Goal: Task Accomplishment & Management: Manage account settings

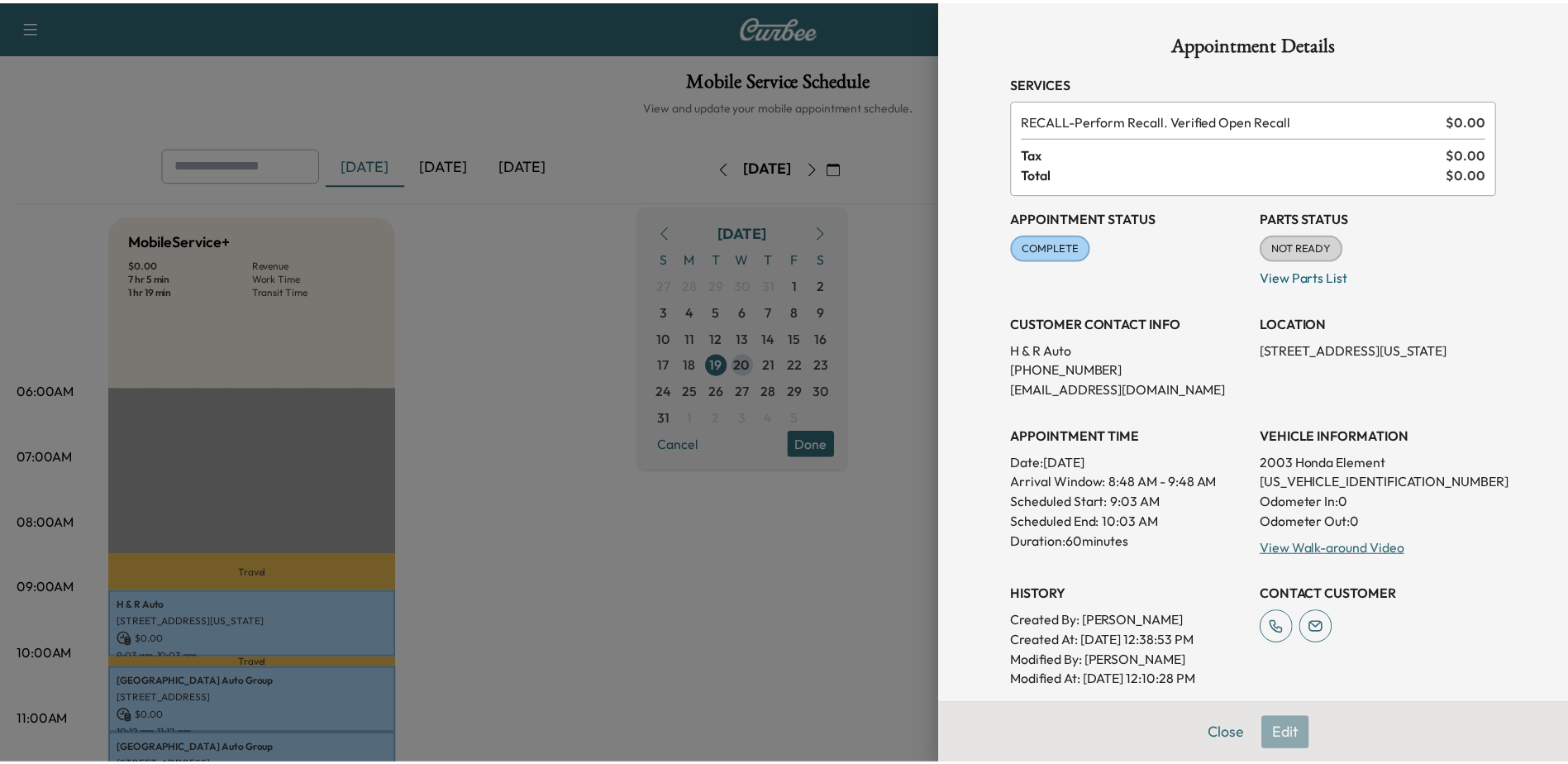
scroll to position [248, 0]
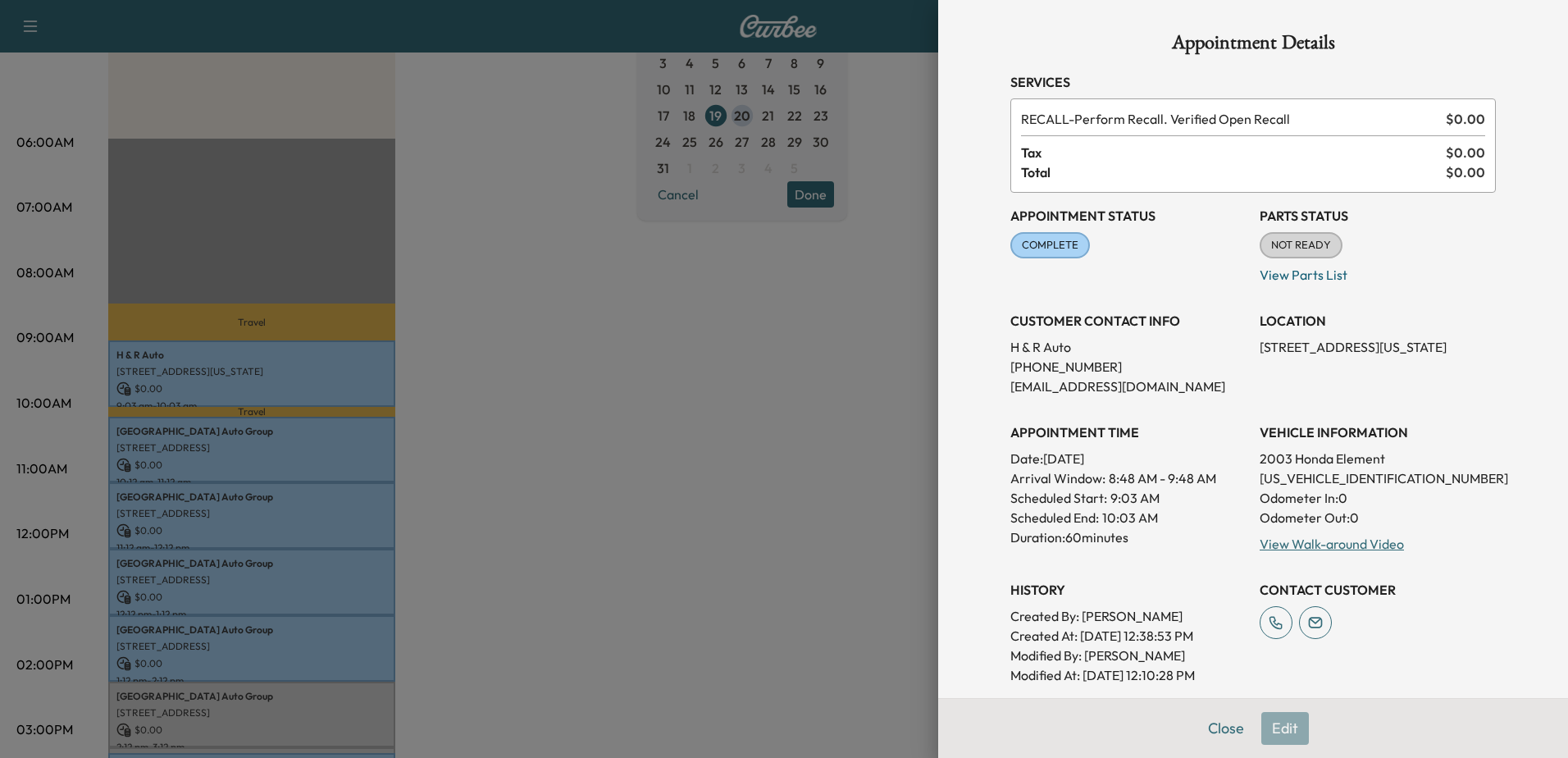
click at [909, 470] on div at bounding box center [784, 379] width 1568 height 758
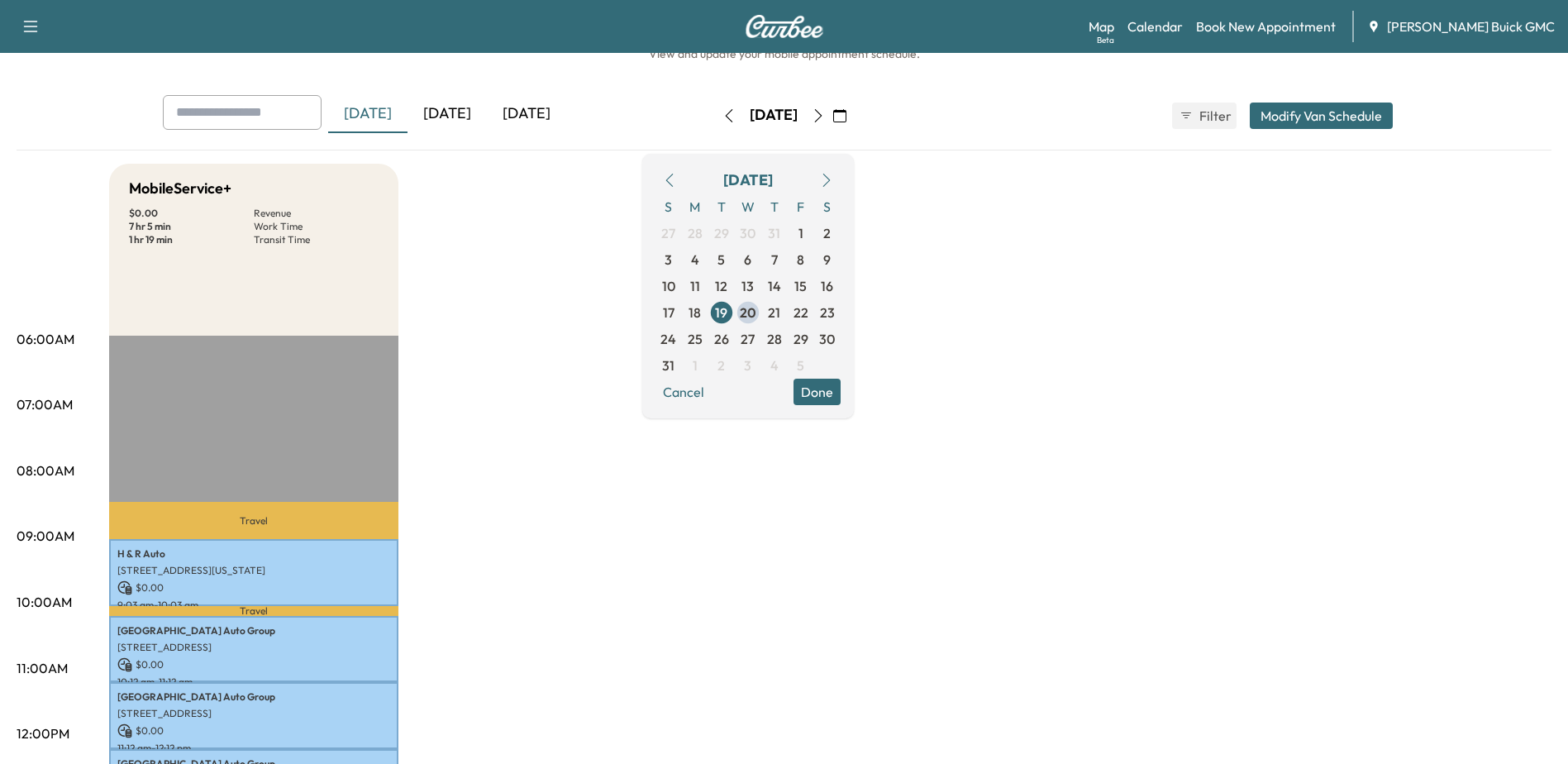
scroll to position [0, 0]
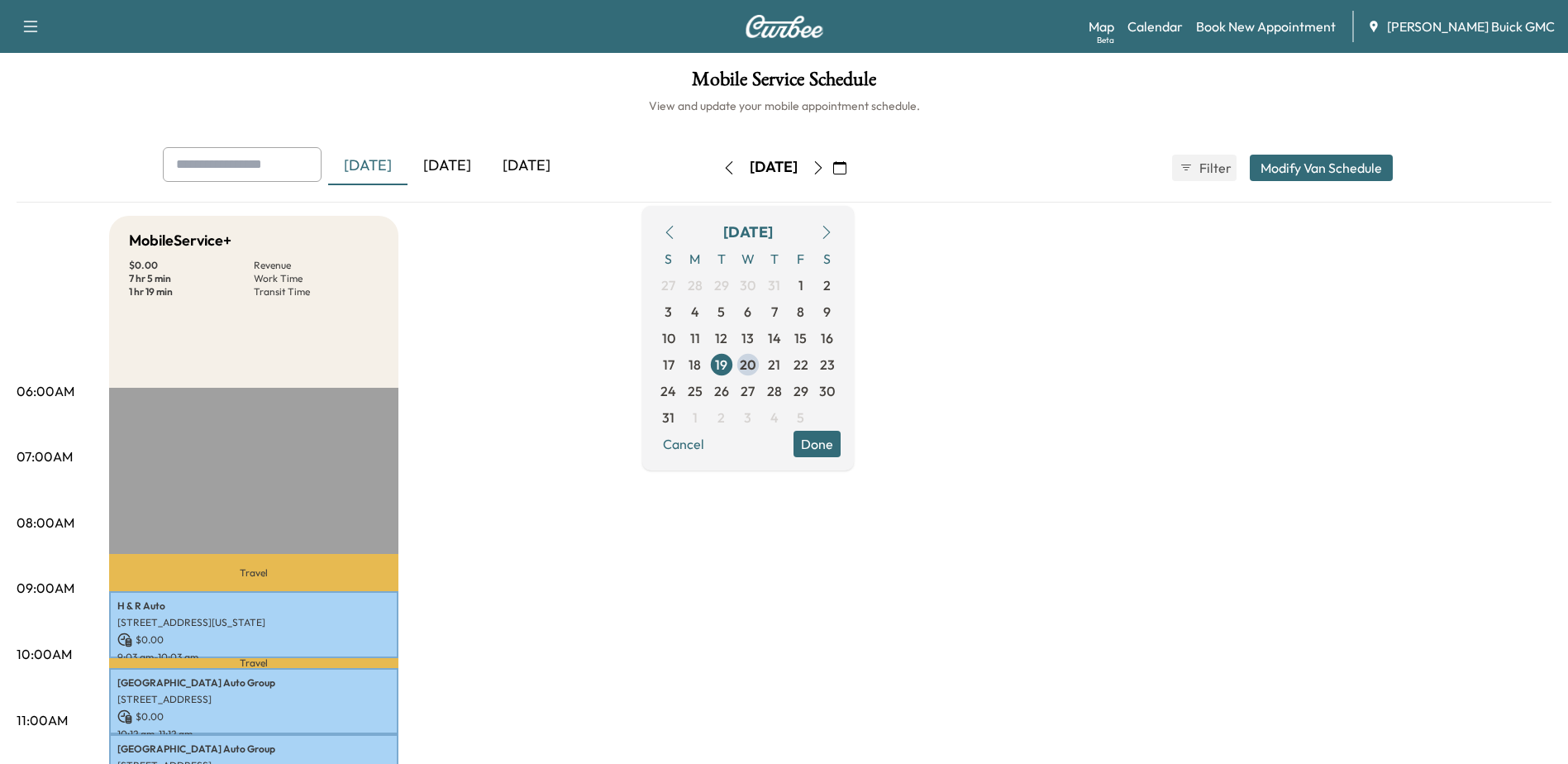
click at [368, 166] on div "[DATE]" at bounding box center [368, 166] width 79 height 38
click at [1183, 22] on link "Calendar" at bounding box center [1156, 26] width 55 height 20
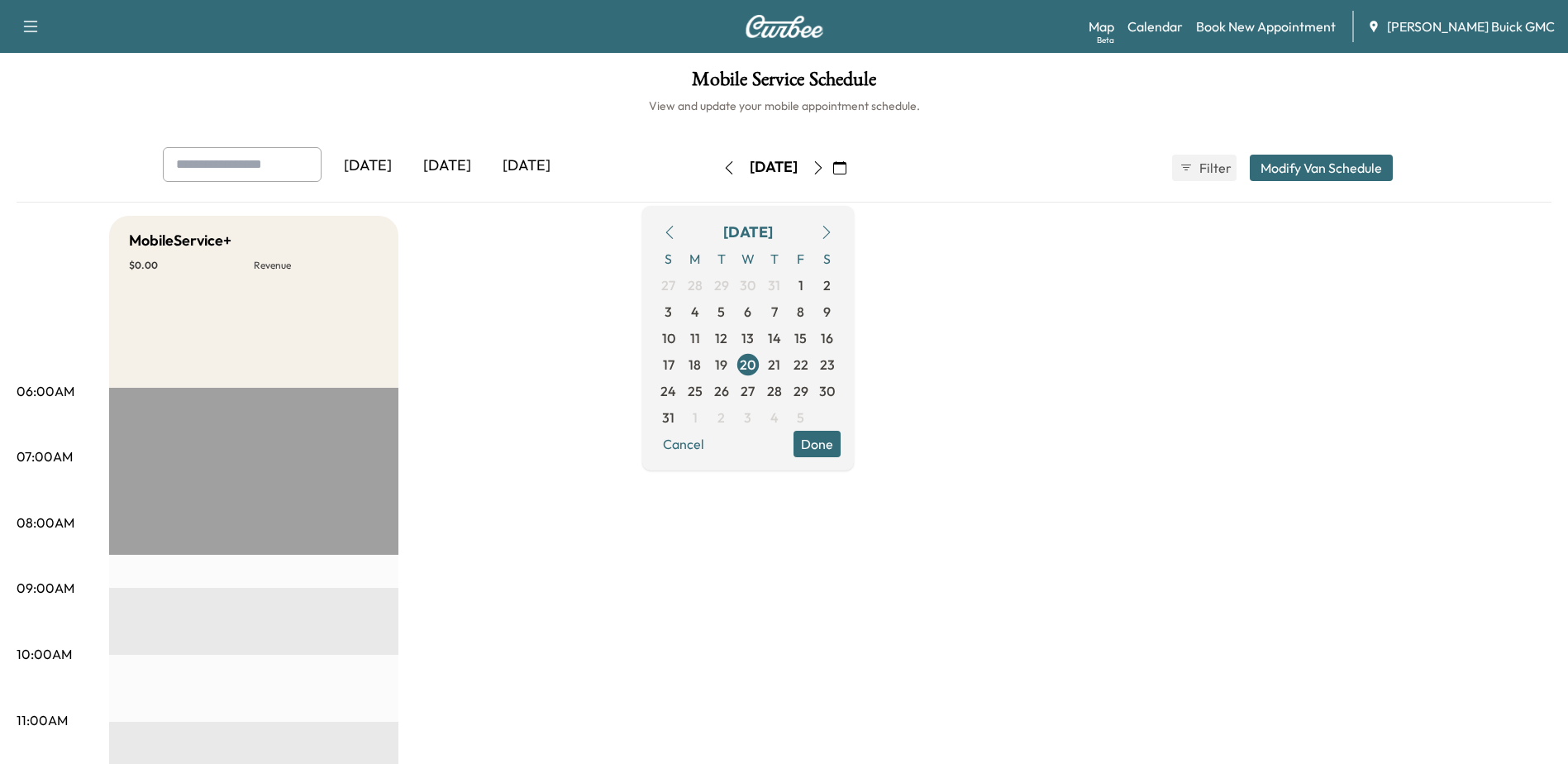
click at [22, 29] on icon "button" at bounding box center [30, 26] width 20 height 20
drag, startPoint x: 471, startPoint y: 100, endPoint x: 840, endPoint y: 174, distance: 376.3
click at [482, 102] on h6 "View and update your mobile appointment schedule." at bounding box center [784, 105] width 1535 height 16
click at [1105, 110] on h6 "View and update your mobile appointment schedule." at bounding box center [784, 105] width 1535 height 16
click at [1297, 38] on div "Map Beta Calendar Book New Appointment [PERSON_NAME] Buick GMC" at bounding box center [1321, 26] width 466 height 31
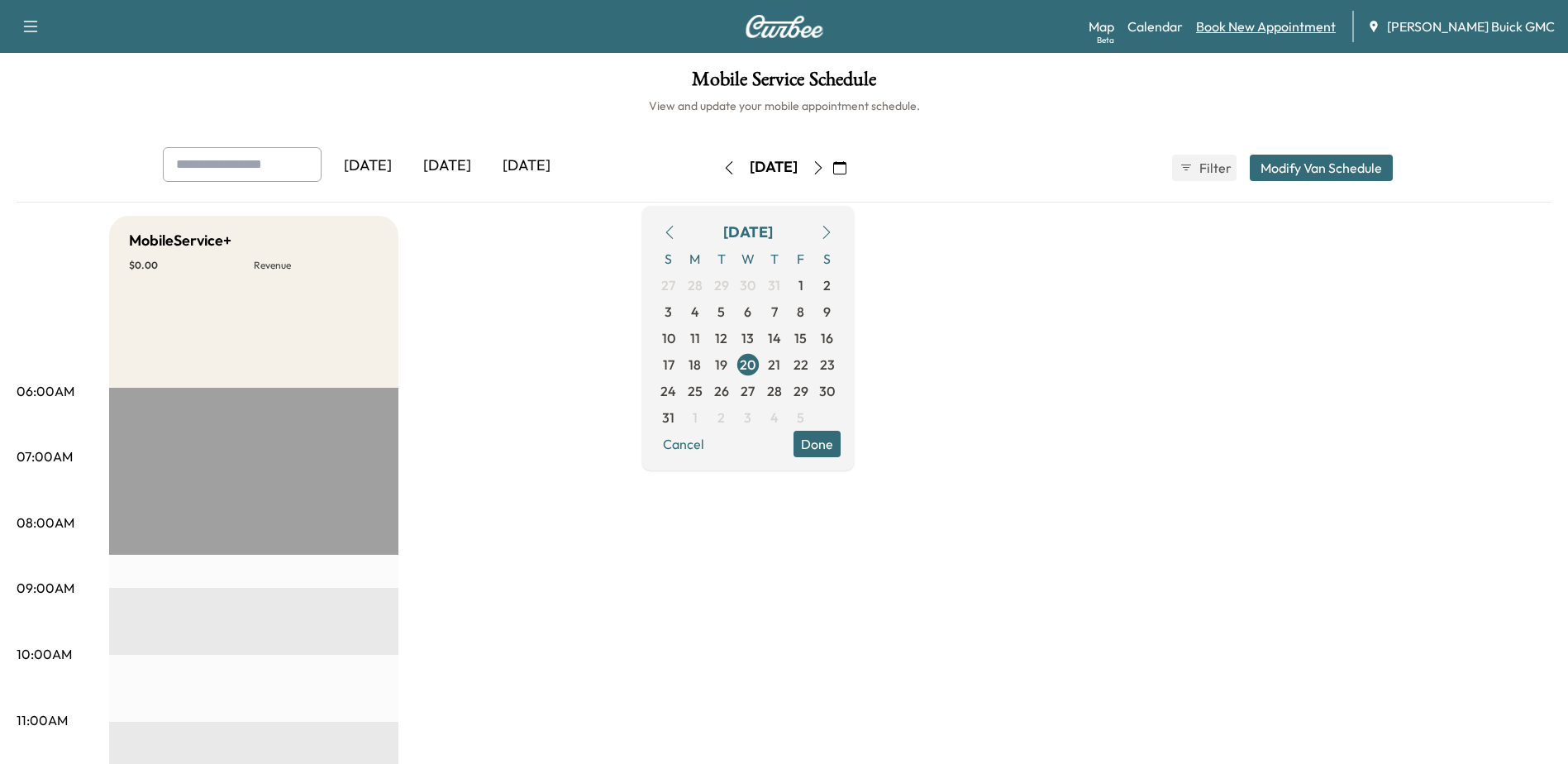
click at [1284, 22] on link "Book New Appointment" at bounding box center [1266, 26] width 140 height 20
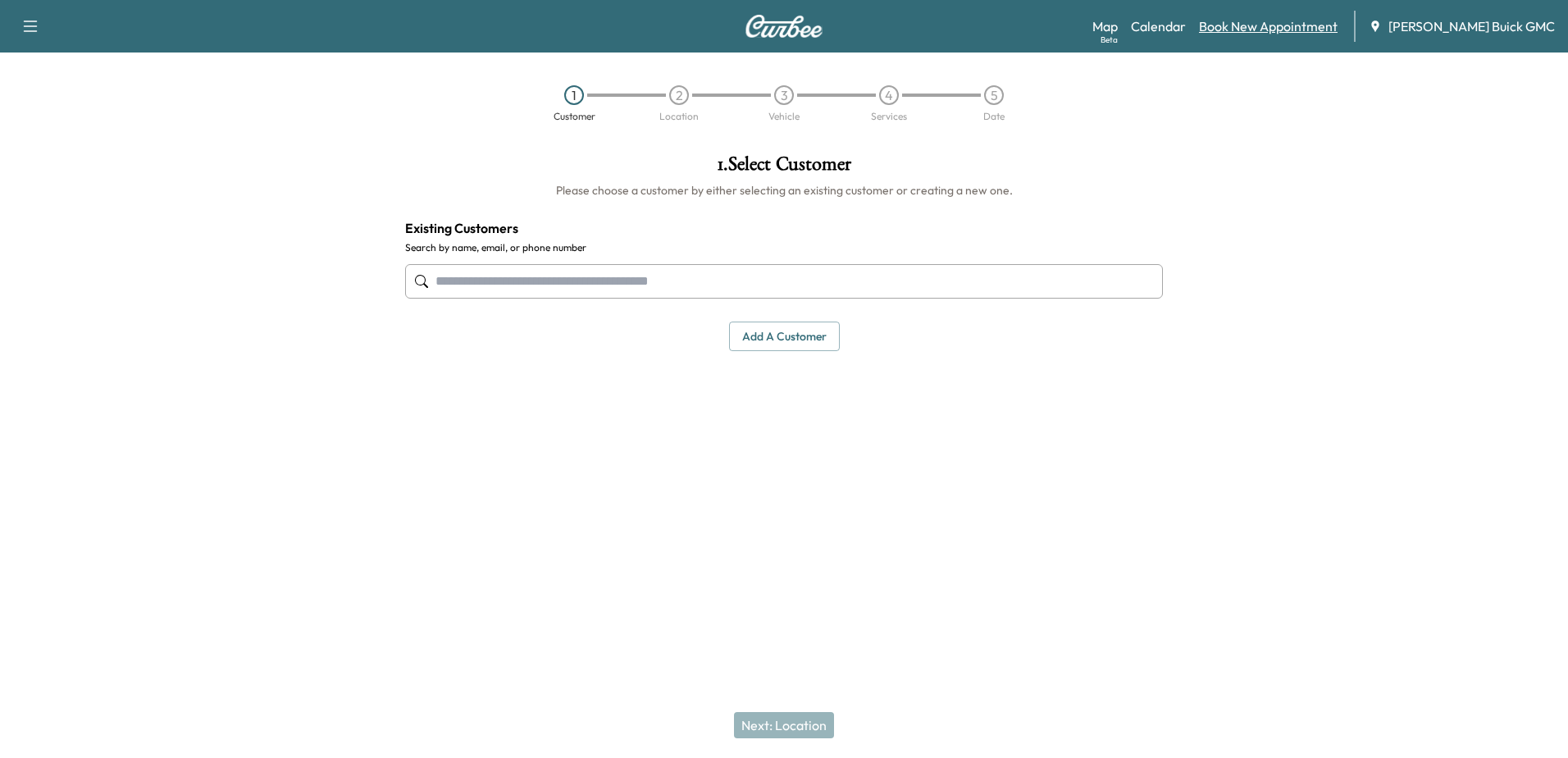
click at [1300, 18] on link "Book New Appointment" at bounding box center [1268, 26] width 139 height 20
click at [1166, 25] on link "Calendar" at bounding box center [1159, 26] width 55 height 20
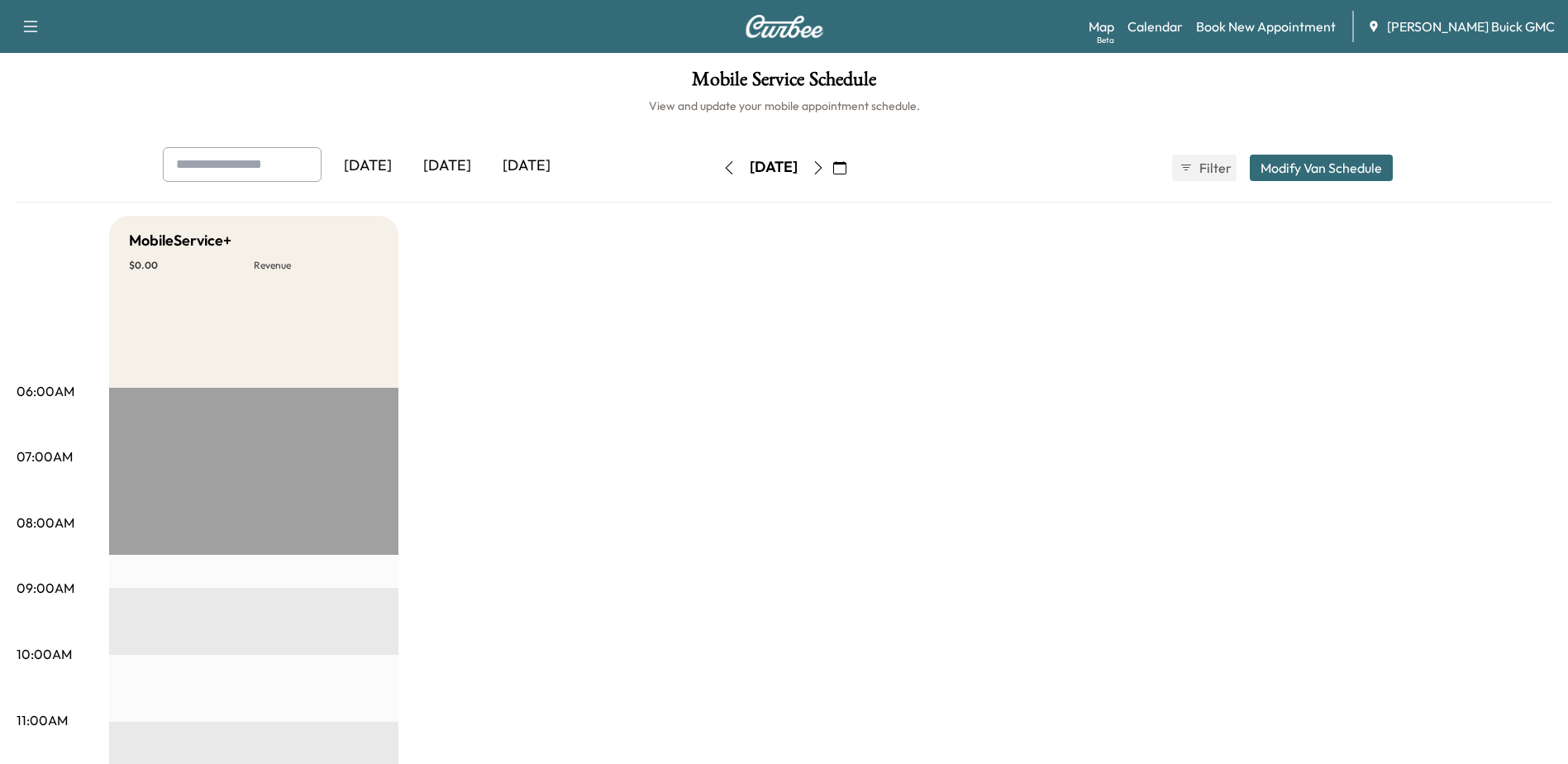
drag, startPoint x: 21, startPoint y: 27, endPoint x: 34, endPoint y: 22, distance: 13.9
click at [25, 25] on icon "button" at bounding box center [30, 26] width 20 height 20
click at [1268, 33] on link "Book New Appointment" at bounding box center [1266, 26] width 140 height 20
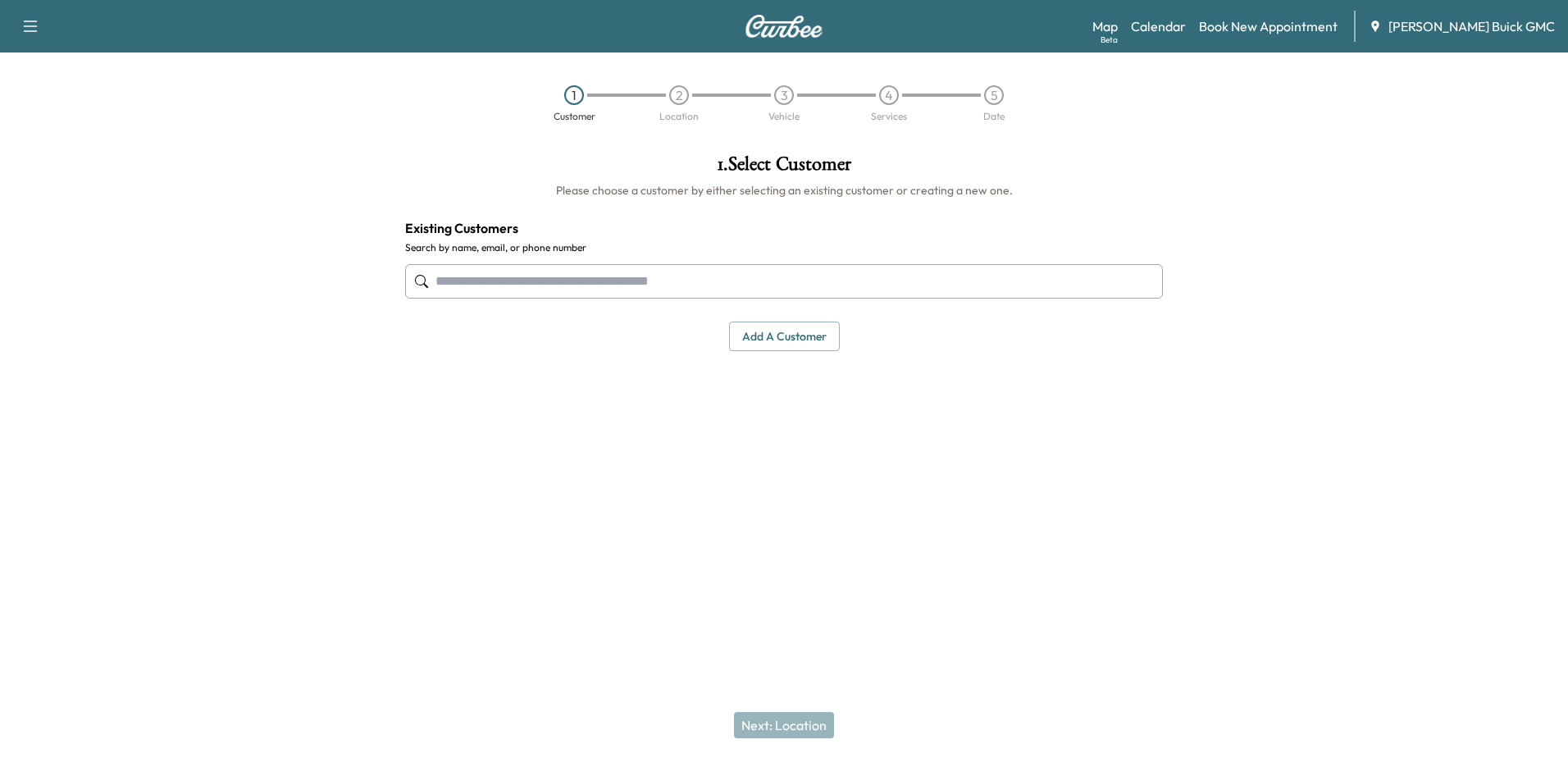
drag, startPoint x: 1213, startPoint y: 156, endPoint x: 1230, endPoint y: 146, distance: 19.7
click at [1213, 155] on div at bounding box center [1373, 331] width 392 height 379
click at [1186, 28] on link "Calendar" at bounding box center [1159, 26] width 55 height 20
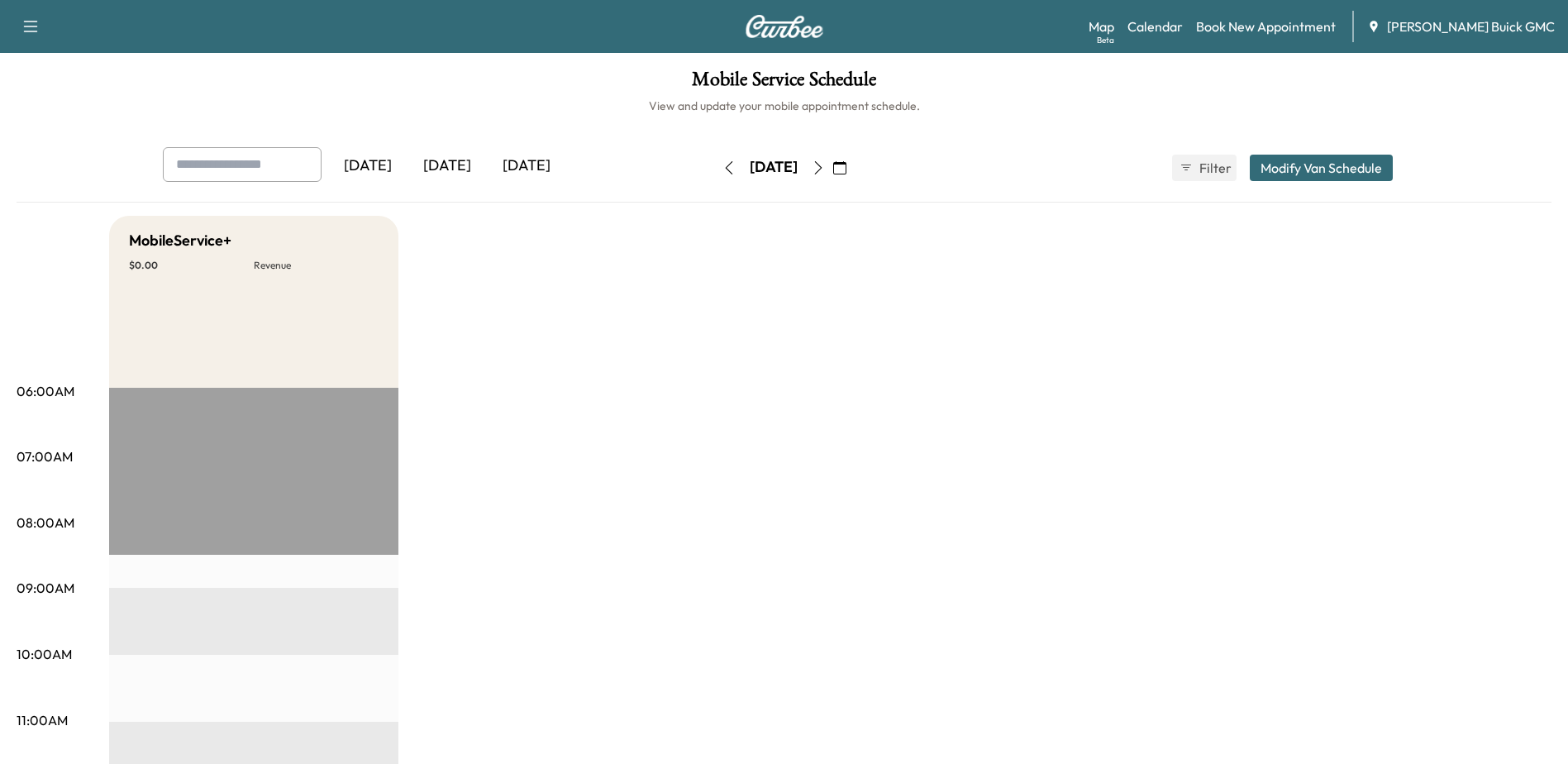
click at [794, 174] on div "[DATE]" at bounding box center [774, 167] width 48 height 21
drag, startPoint x: 794, startPoint y: 174, endPoint x: 814, endPoint y: 285, distance: 112.8
click at [20, 25] on button "button" at bounding box center [30, 26] width 35 height 27
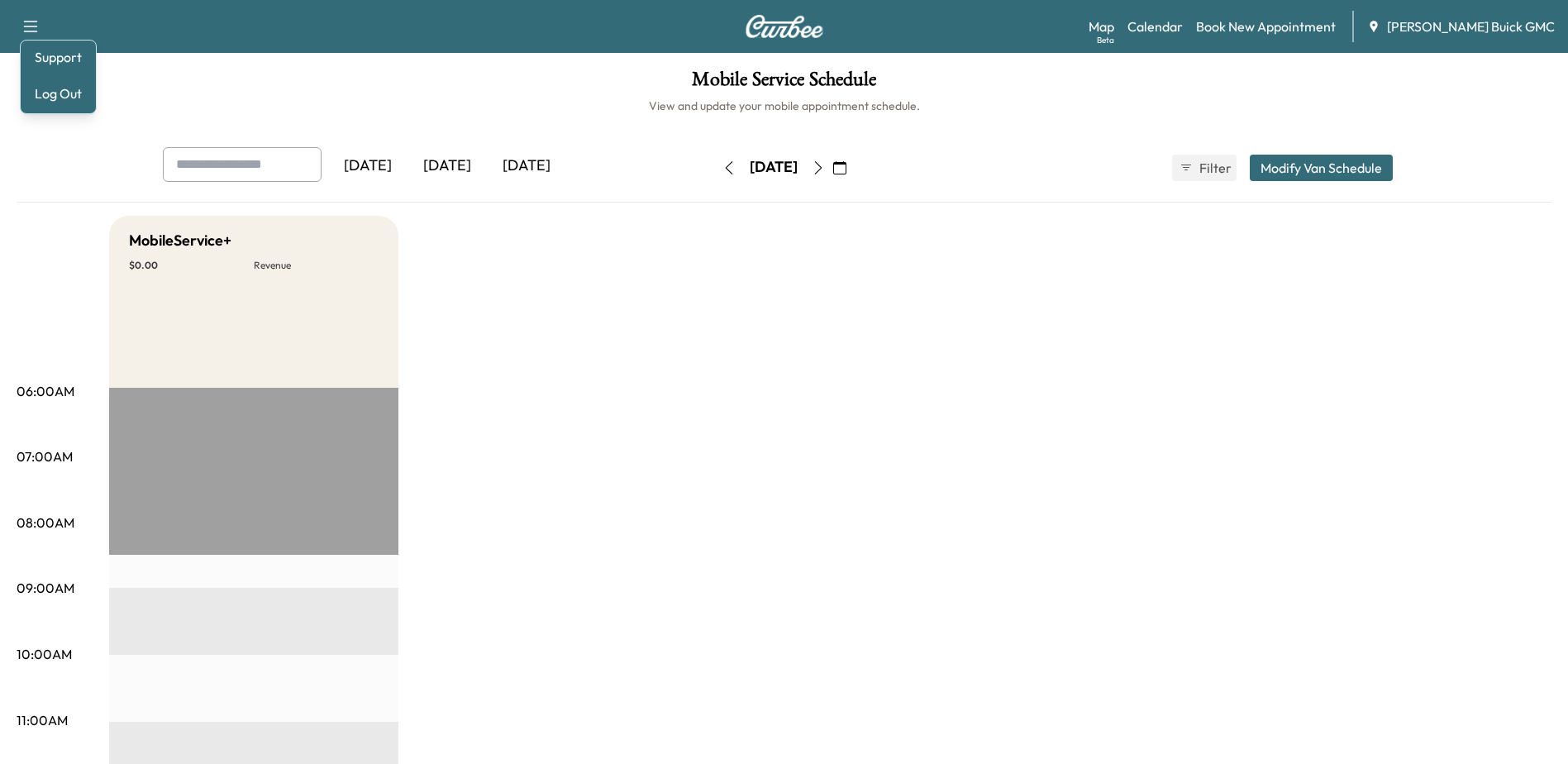
click at [522, 105] on h6 "View and update your mobile appointment schedule." at bounding box center [784, 105] width 1535 height 16
click at [393, 161] on div "[DATE]" at bounding box center [368, 166] width 79 height 38
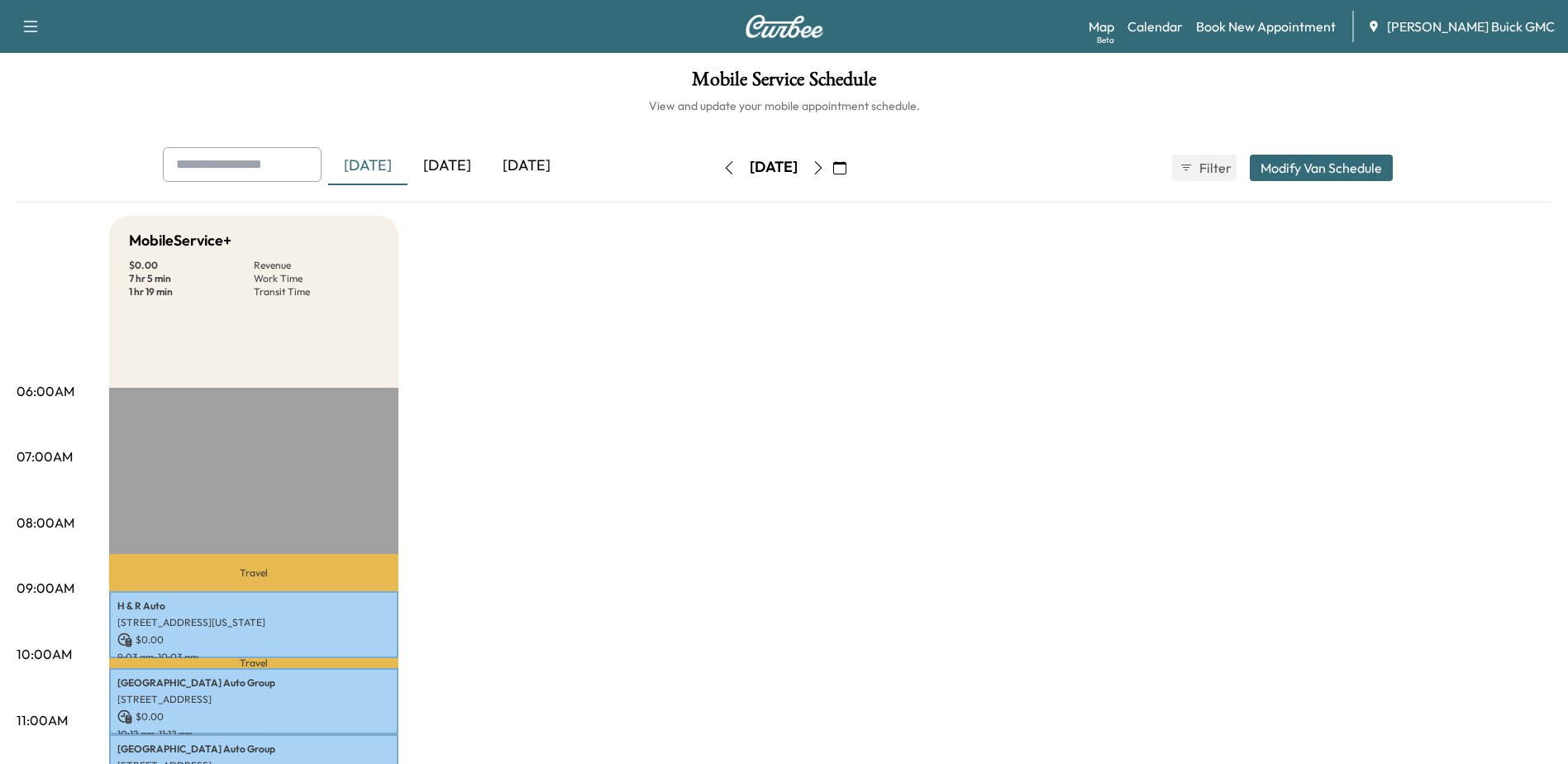
click at [447, 172] on div "[DATE]" at bounding box center [447, 166] width 79 height 38
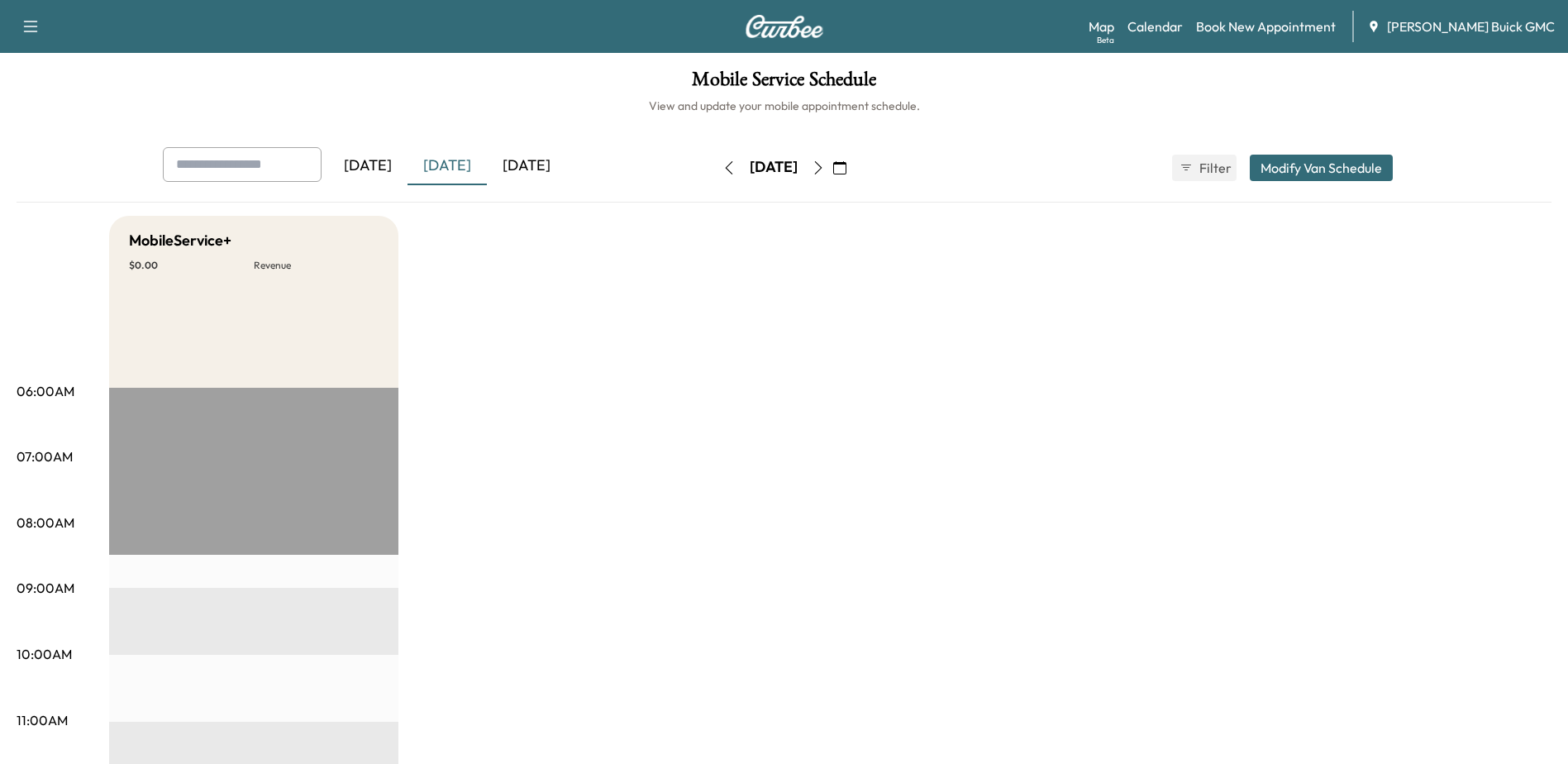
click at [545, 160] on div "[DATE]" at bounding box center [526, 166] width 79 height 38
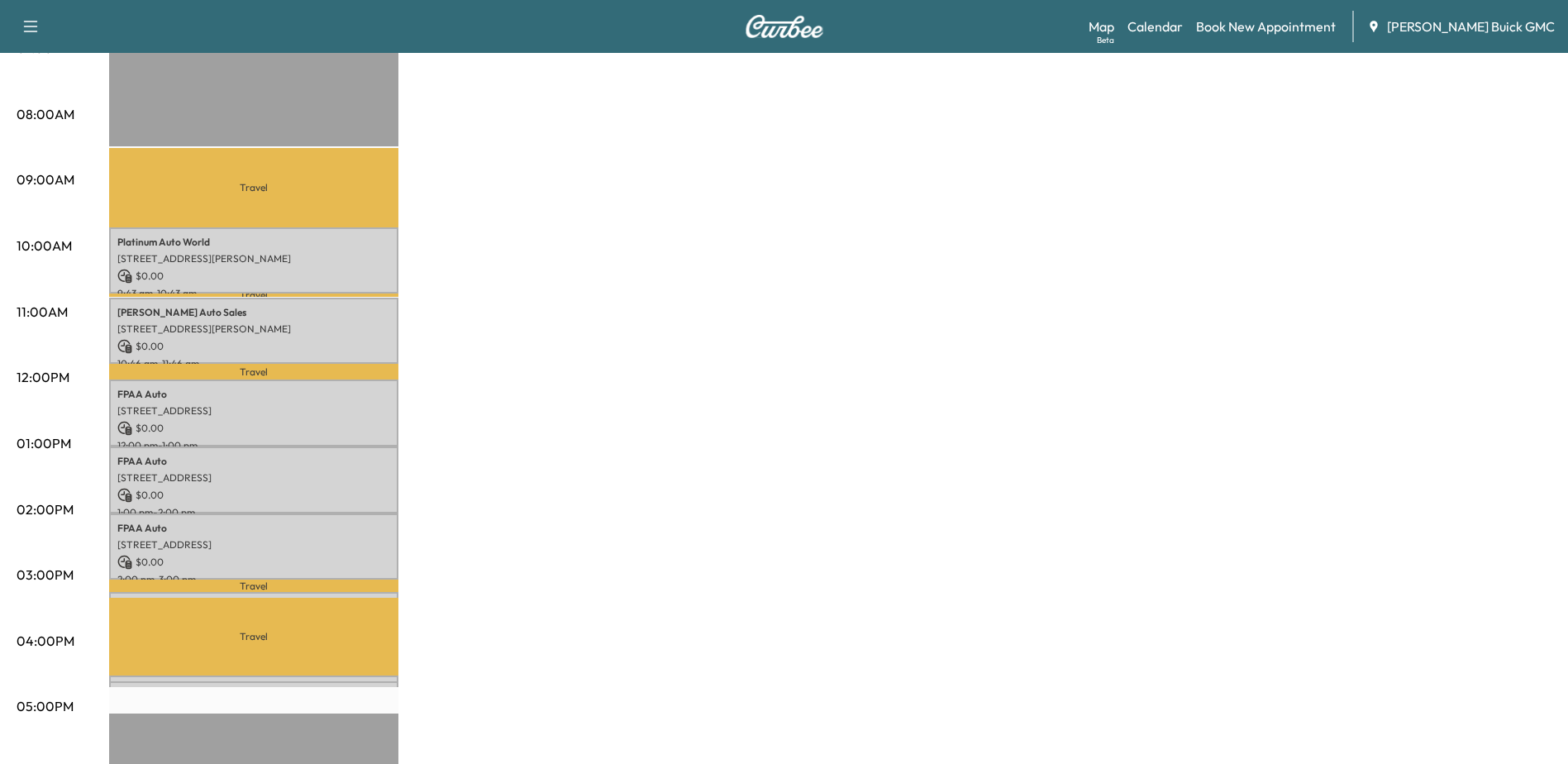
scroll to position [414, 0]
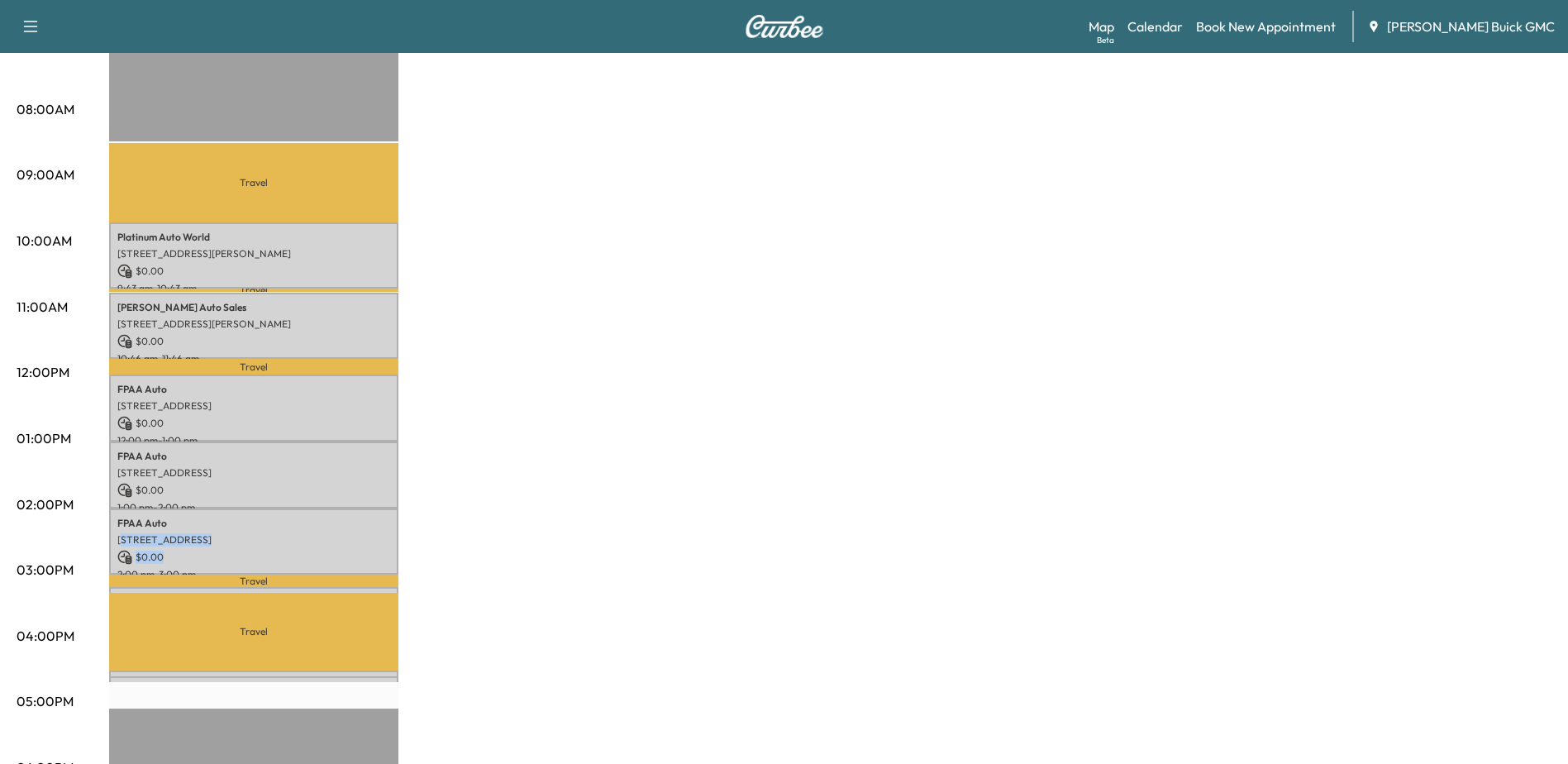
drag, startPoint x: 148, startPoint y: 550, endPoint x: 133, endPoint y: 539, distance: 18.6
click at [133, 539] on div "FPAA Auto [STREET_ADDRESS] $ 0.00 2:00 pm - 3:00 pm" at bounding box center [253, 542] width 289 height 67
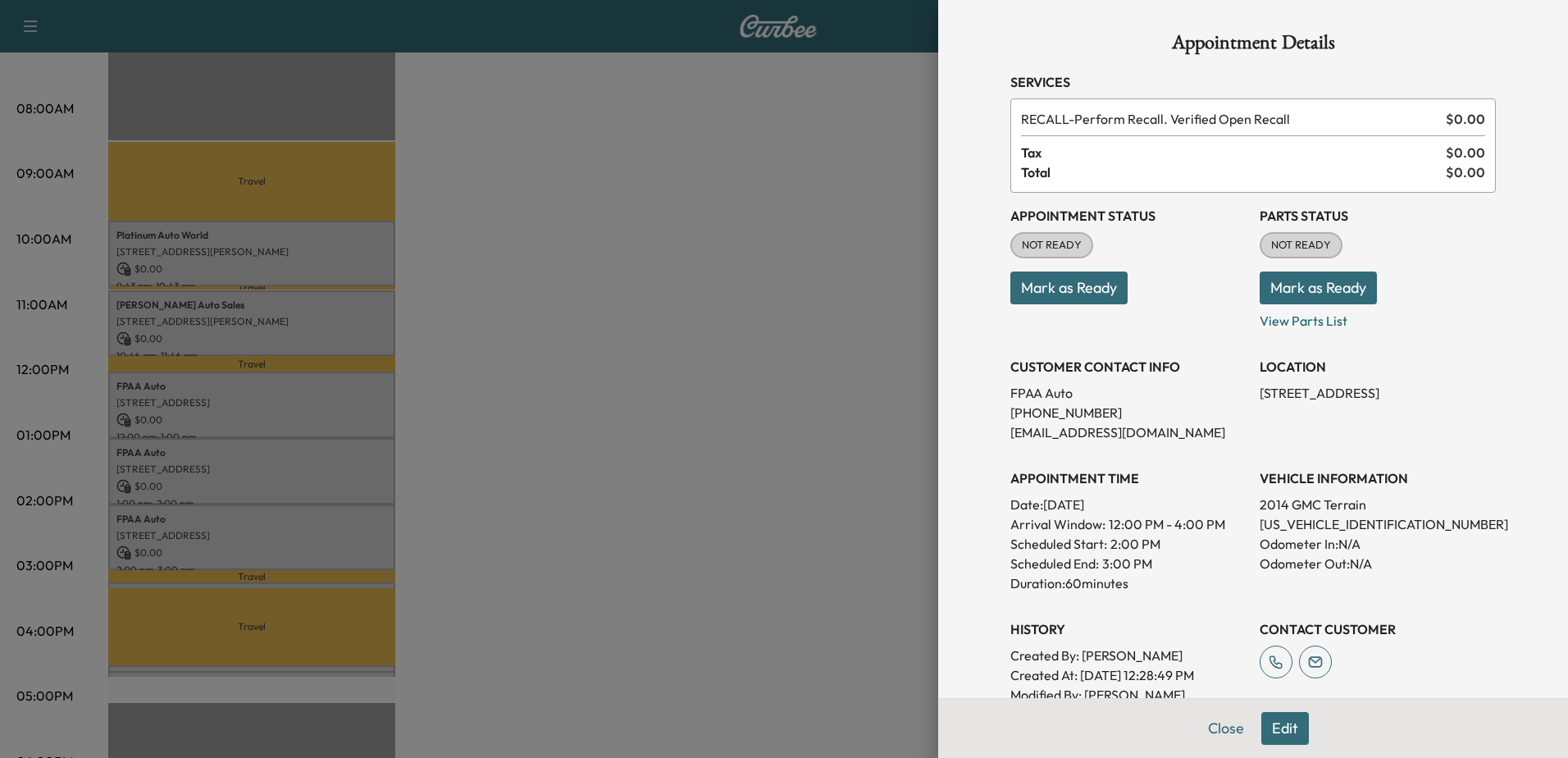
drag, startPoint x: 132, startPoint y: 534, endPoint x: 173, endPoint y: 561, distance: 49.1
click at [173, 561] on div at bounding box center [784, 379] width 1568 height 758
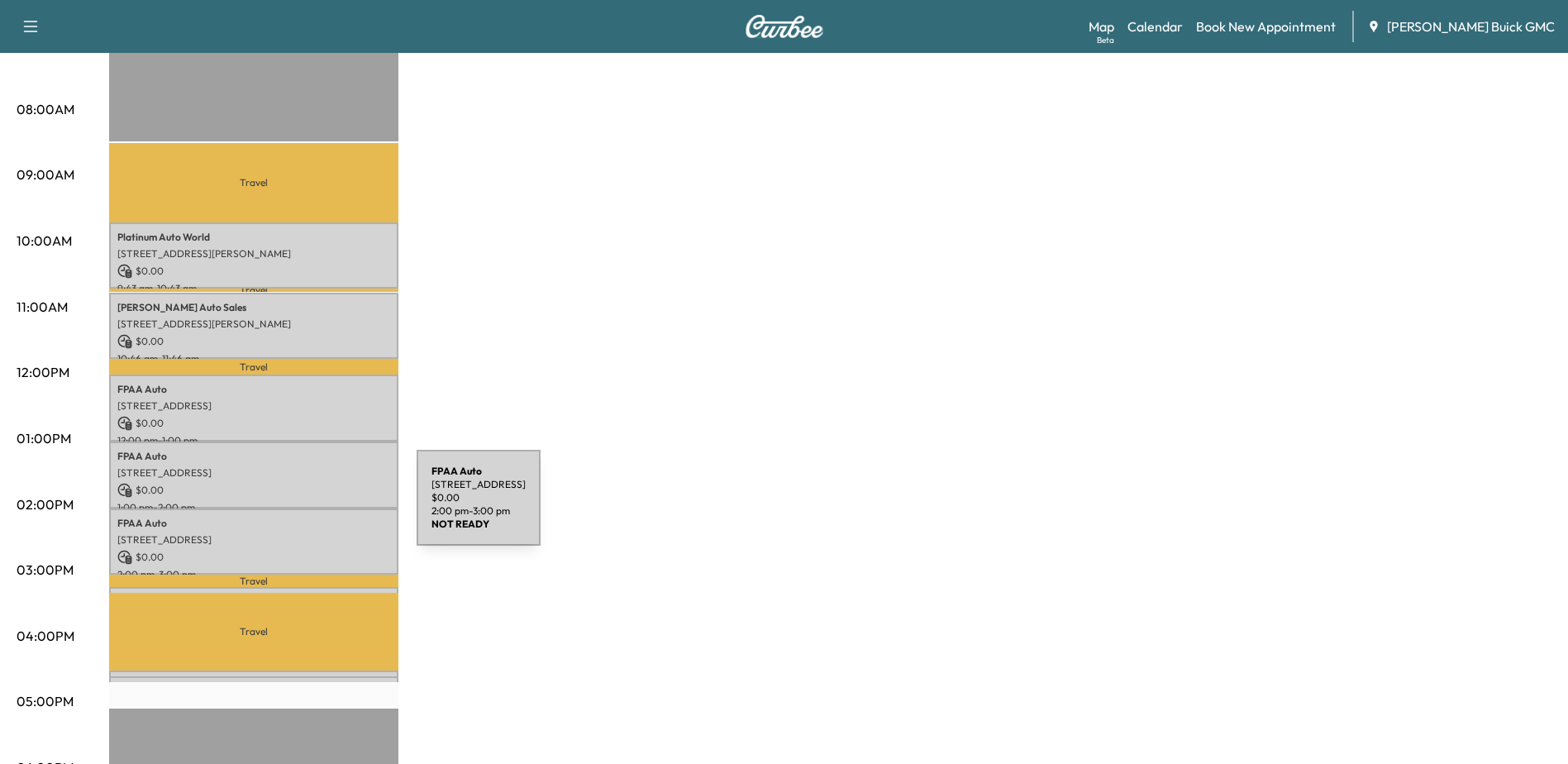
click at [293, 508] on div "FPAA Auto [STREET_ADDRESS] $ 0.00 2:00 pm - 3:00 pm" at bounding box center [253, 542] width 289 height 67
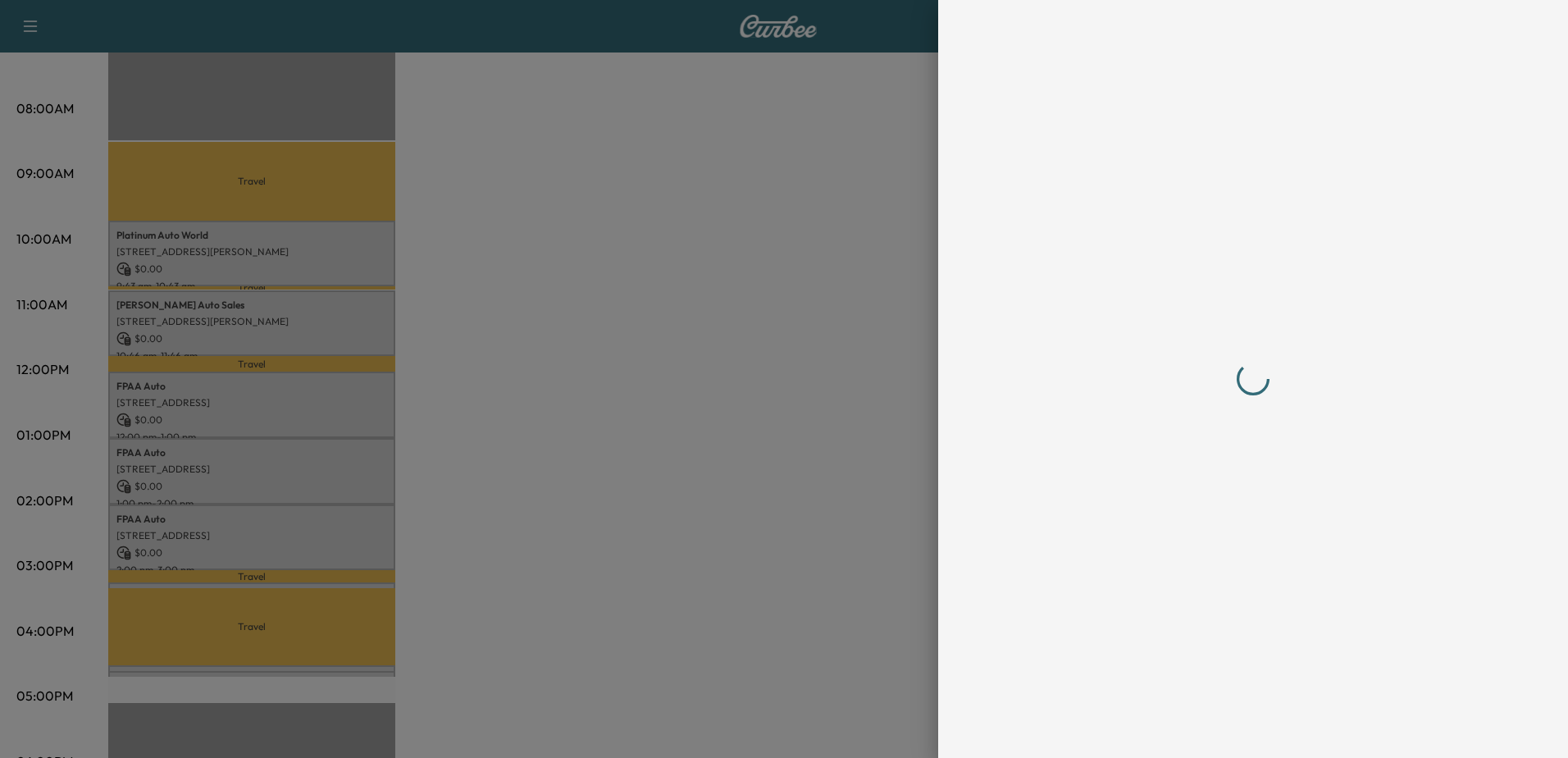
click at [281, 464] on div at bounding box center [784, 379] width 1568 height 758
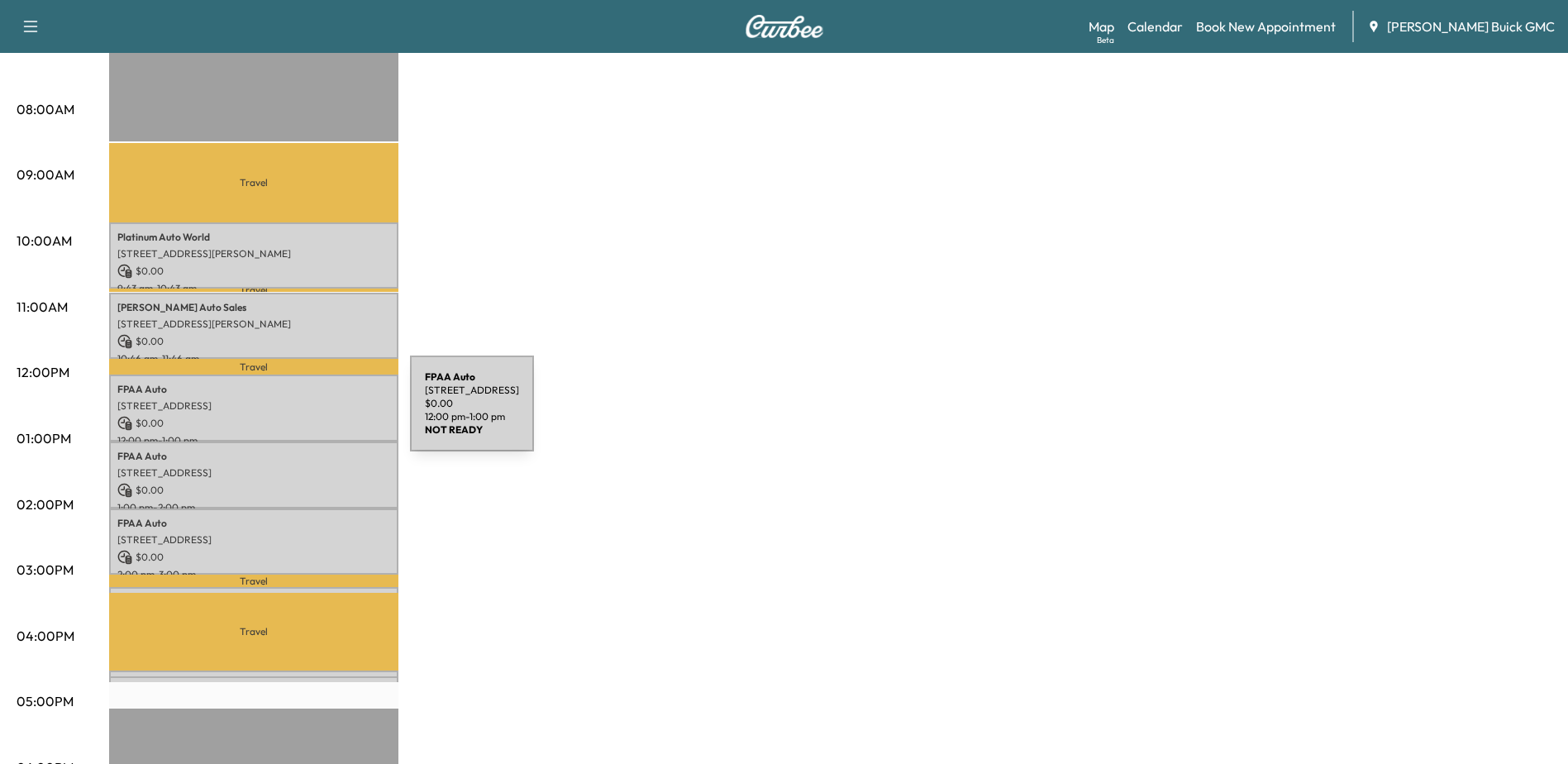
click at [286, 416] on p "$ 0.00" at bounding box center [254, 423] width 273 height 15
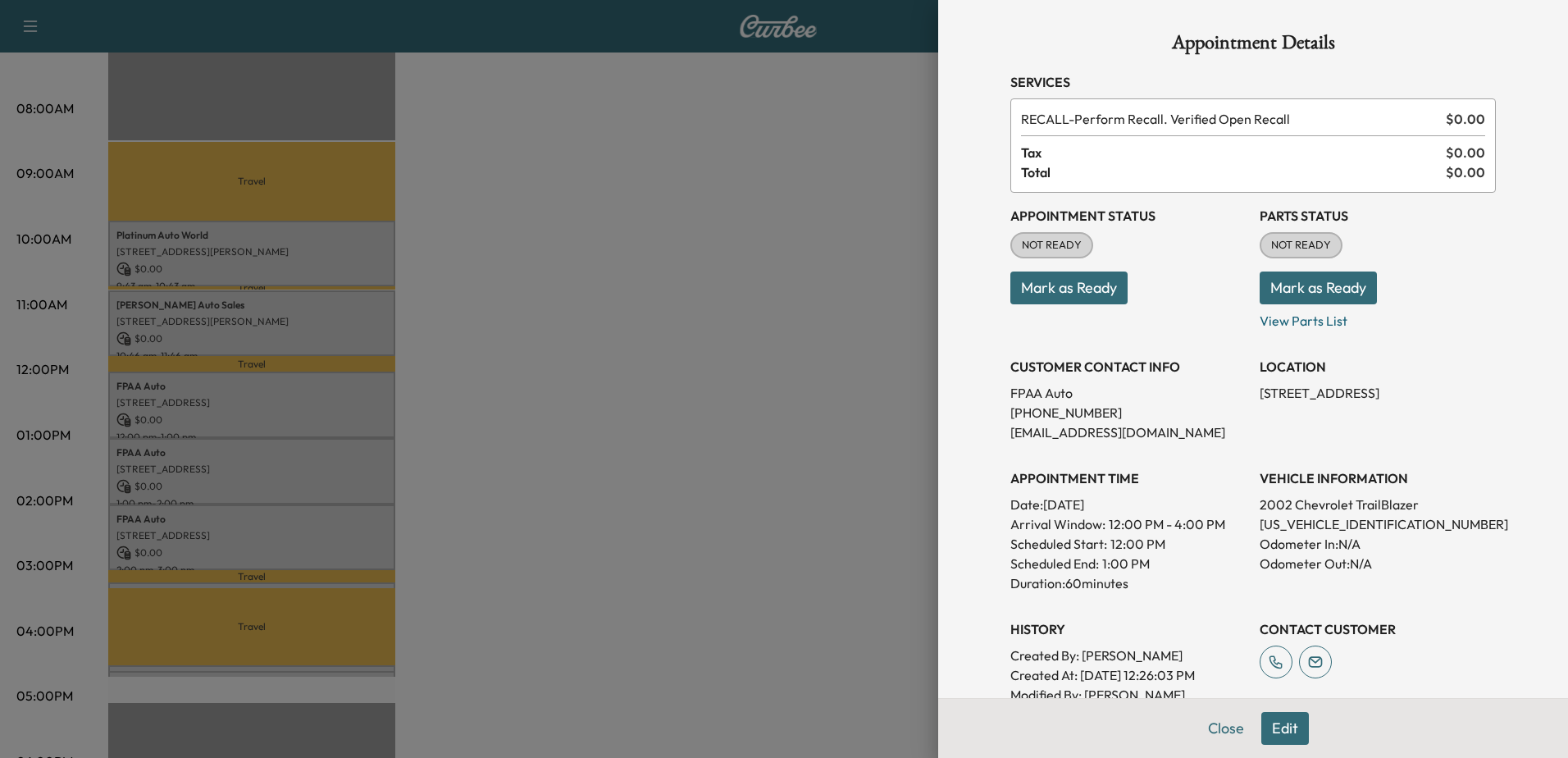
click at [286, 321] on div at bounding box center [784, 379] width 1568 height 758
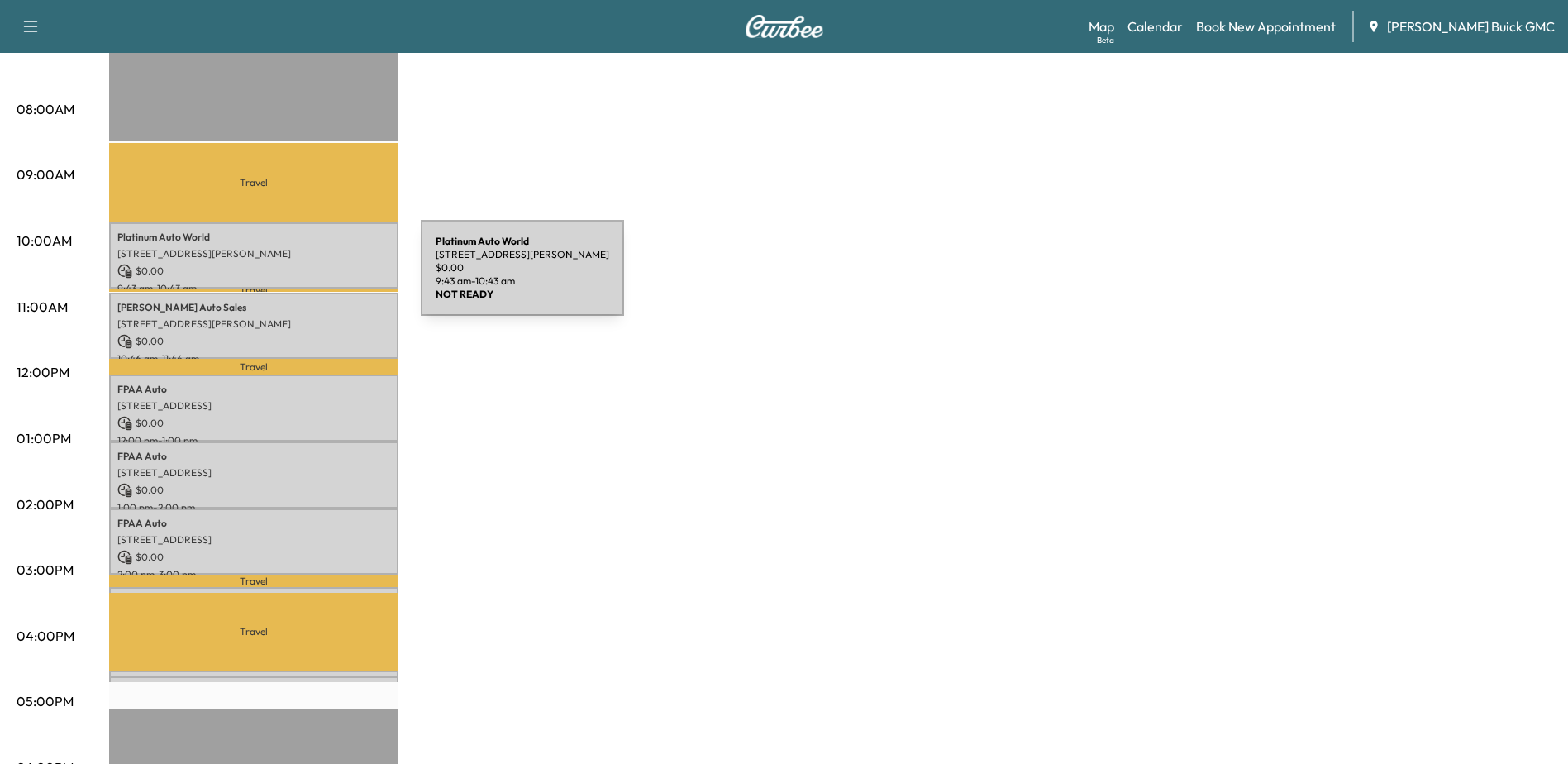
click at [298, 264] on p "$ 0.00" at bounding box center [254, 271] width 273 height 15
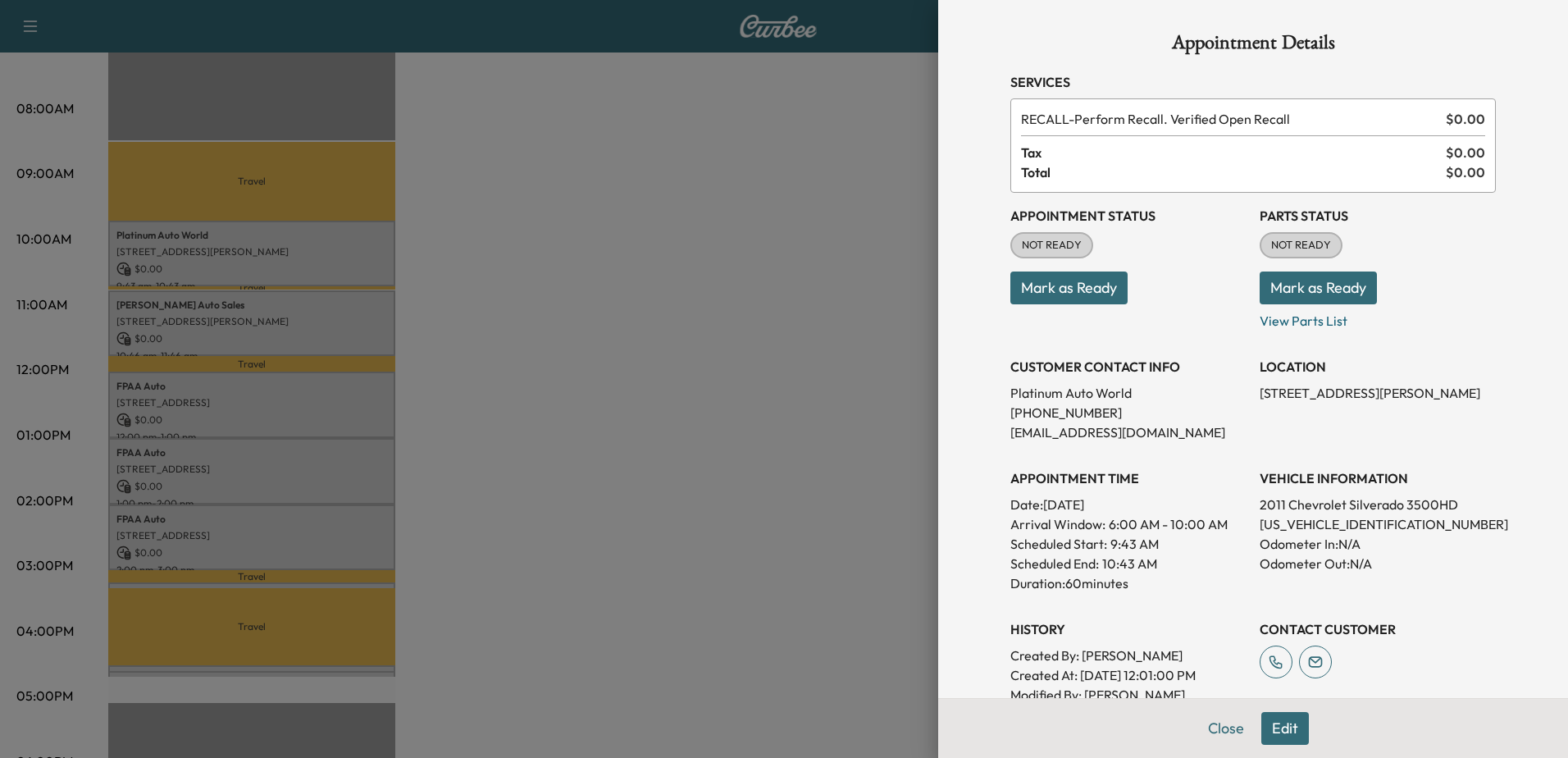
click at [234, 245] on div at bounding box center [784, 379] width 1568 height 758
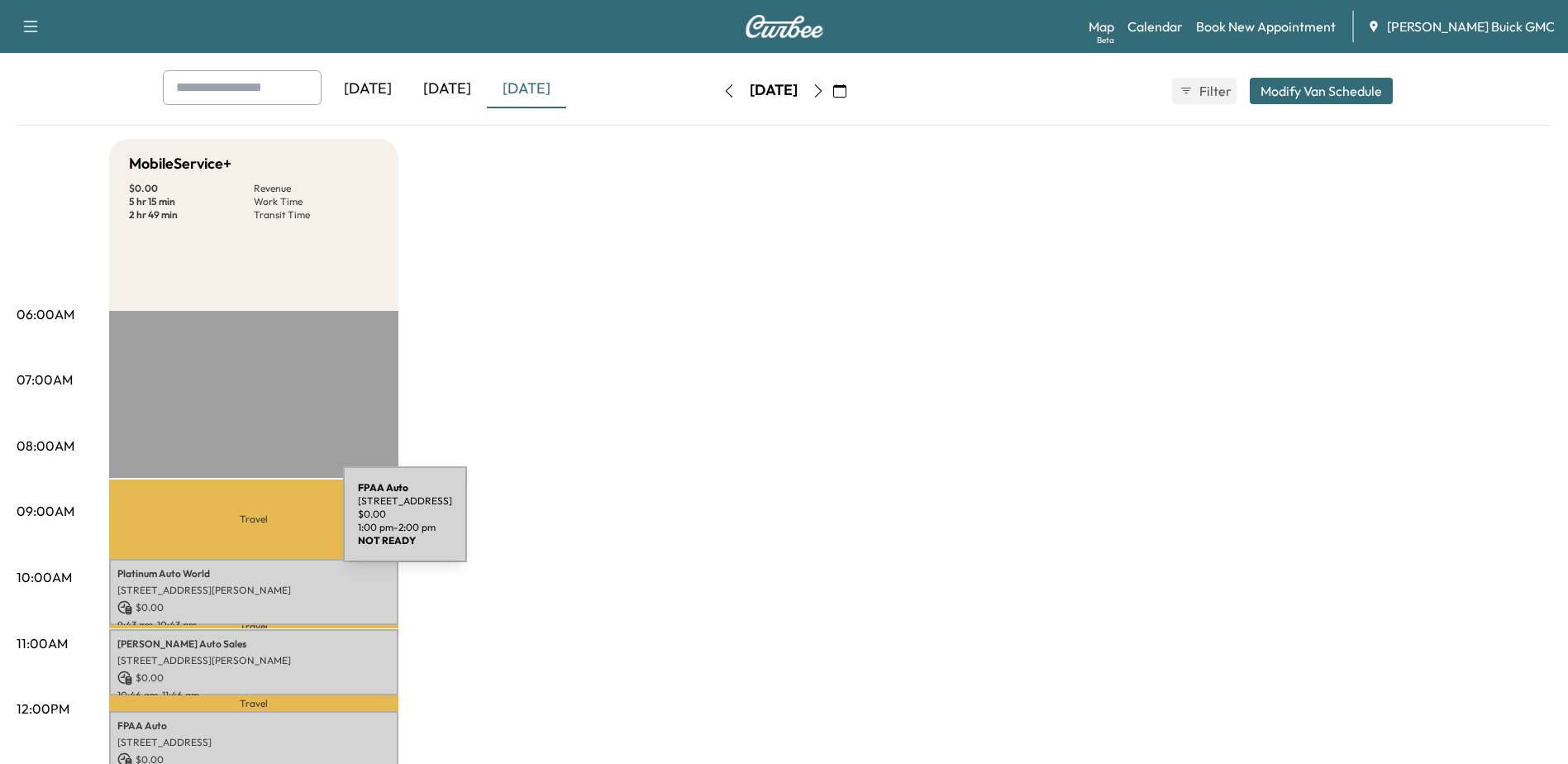
scroll to position [0, 0]
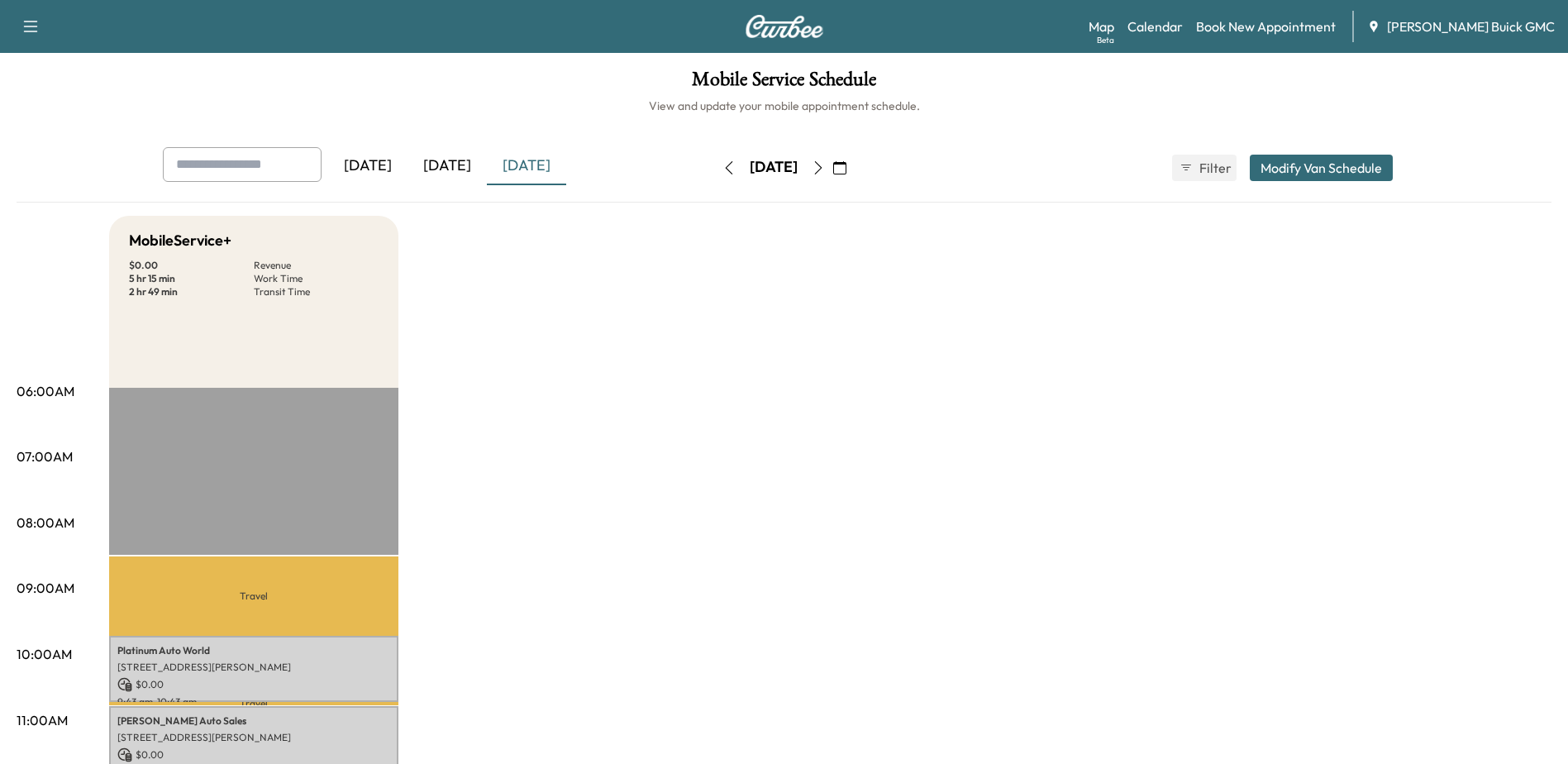
click at [825, 166] on icon "button" at bounding box center [818, 167] width 13 height 13
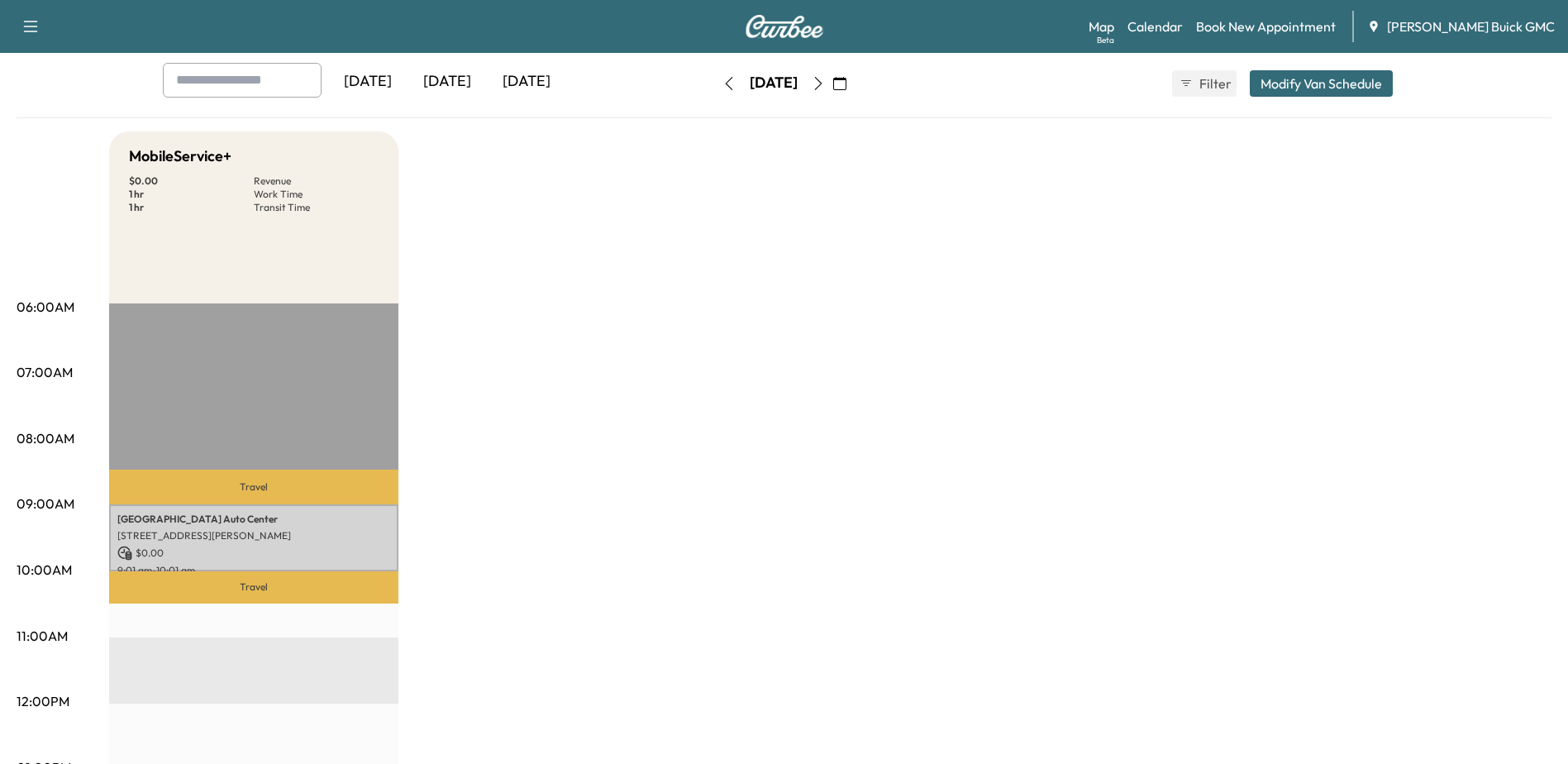
scroll to position [166, 0]
